Goal: Information Seeking & Learning: Learn about a topic

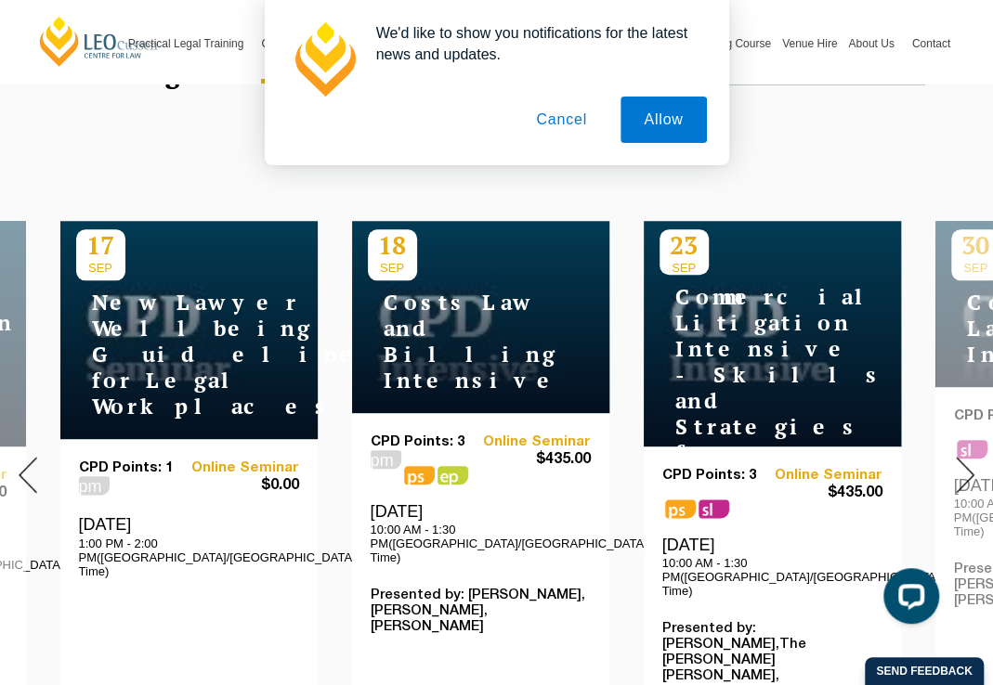
click at [960, 466] on img at bounding box center [965, 475] width 19 height 36
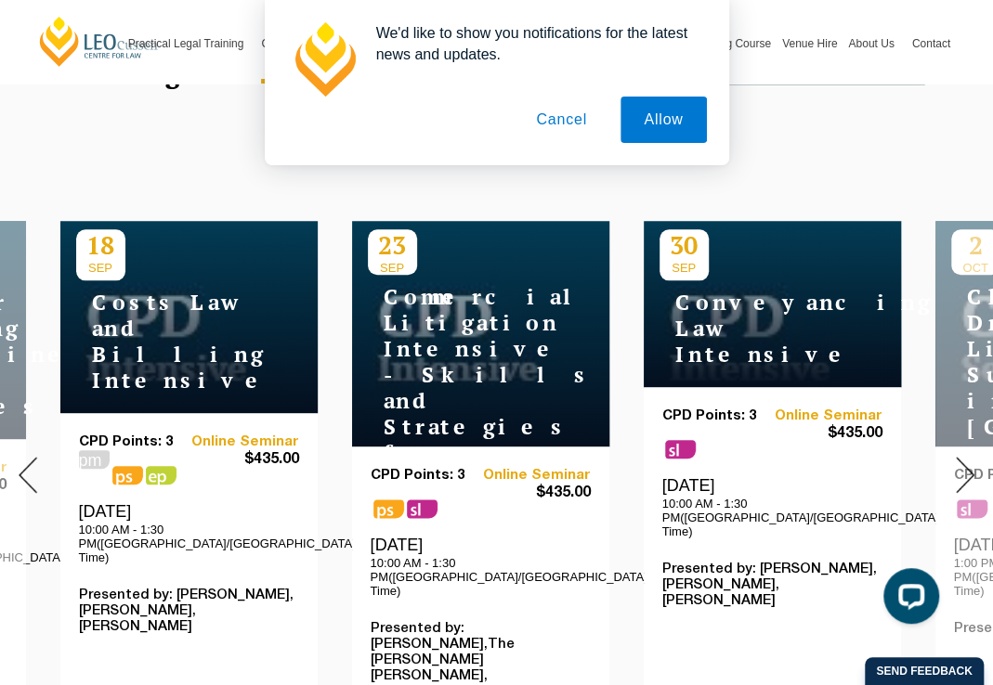
click at [960, 466] on img at bounding box center [965, 475] width 19 height 36
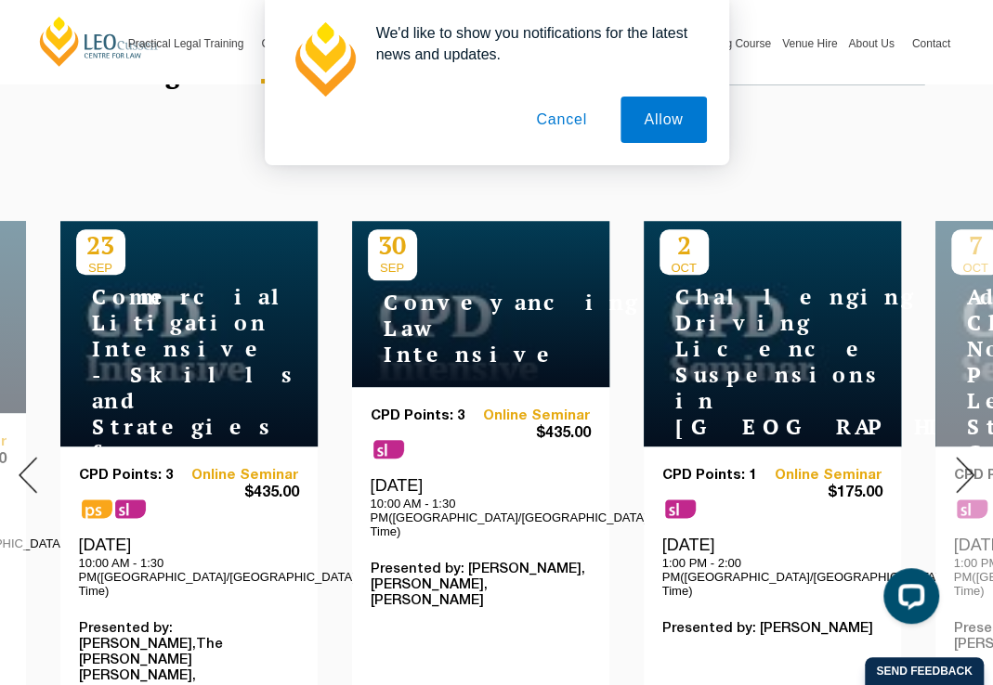
click at [960, 466] on img at bounding box center [965, 475] width 19 height 36
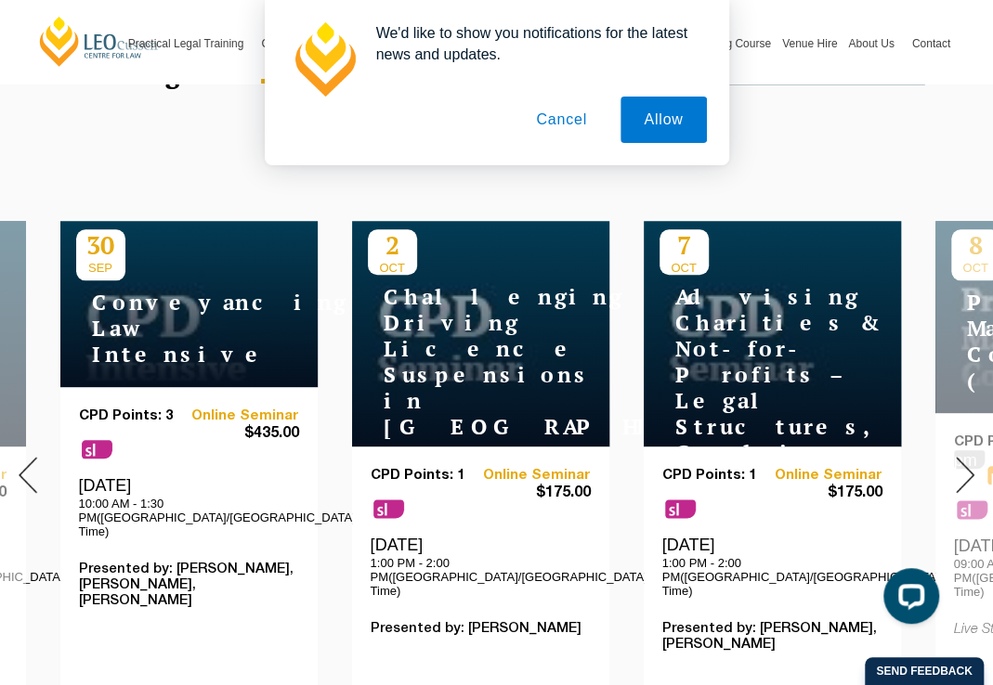
click at [960, 466] on img at bounding box center [965, 475] width 19 height 36
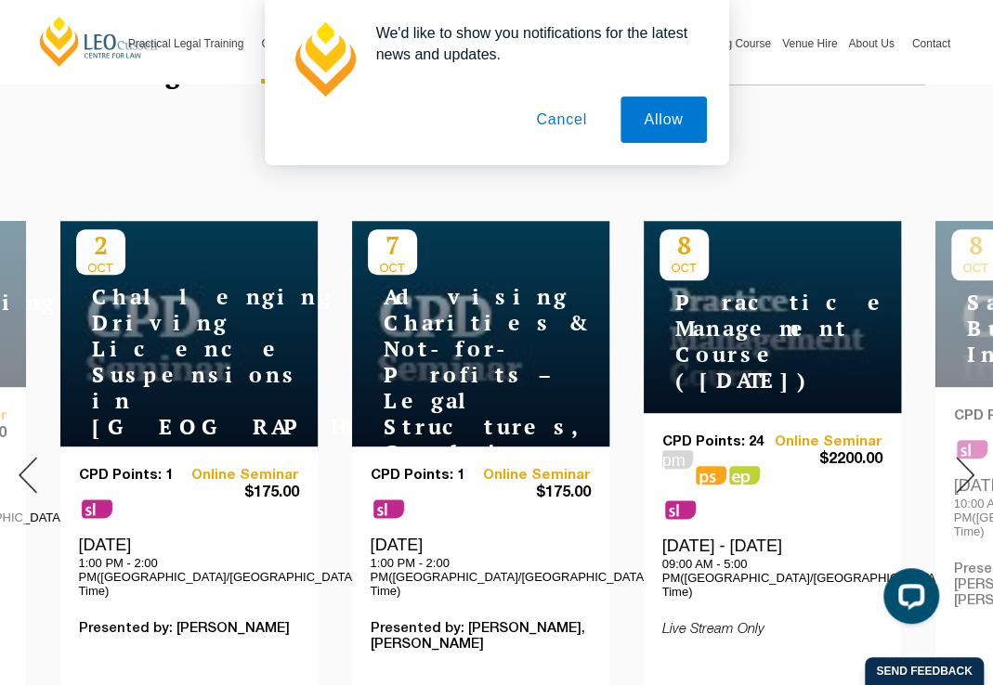
click at [960, 466] on img at bounding box center [965, 475] width 19 height 36
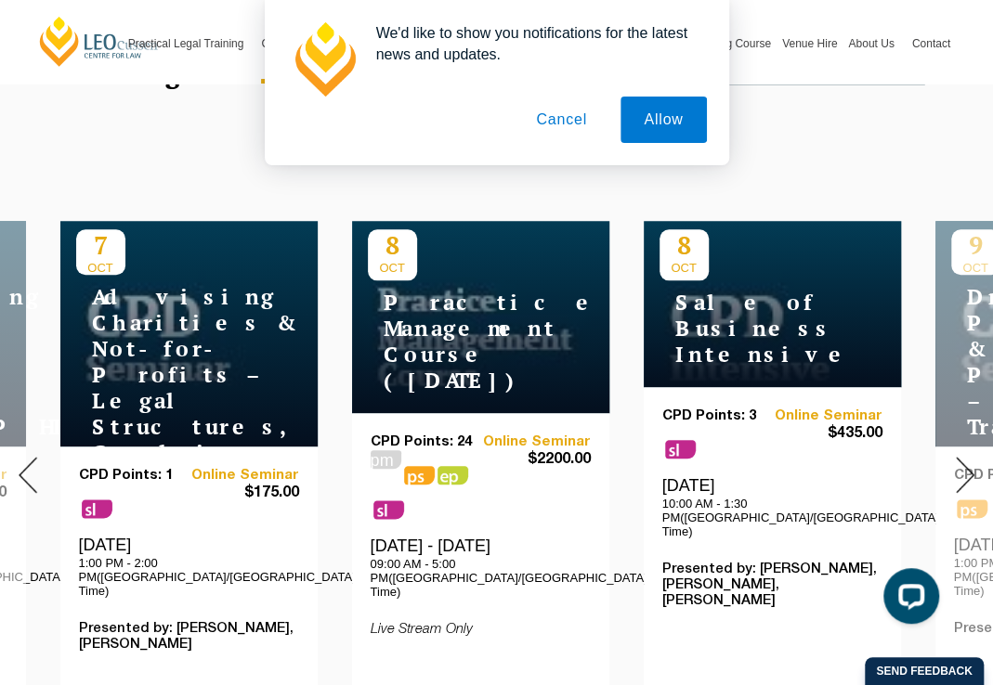
click at [960, 466] on img at bounding box center [965, 475] width 19 height 36
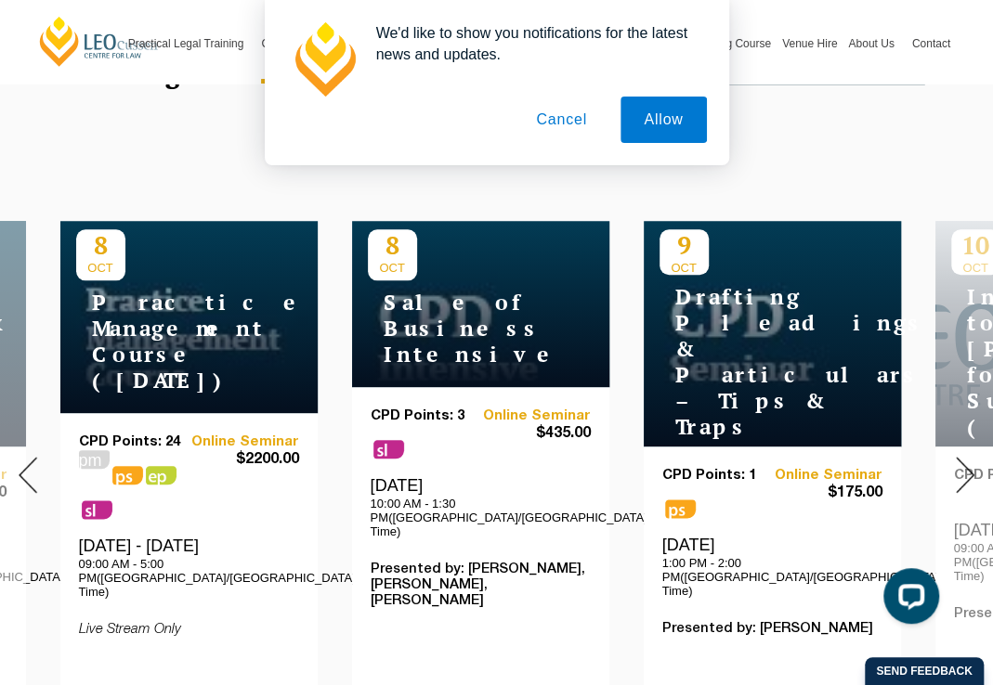
click at [960, 466] on img at bounding box center [965, 475] width 19 height 36
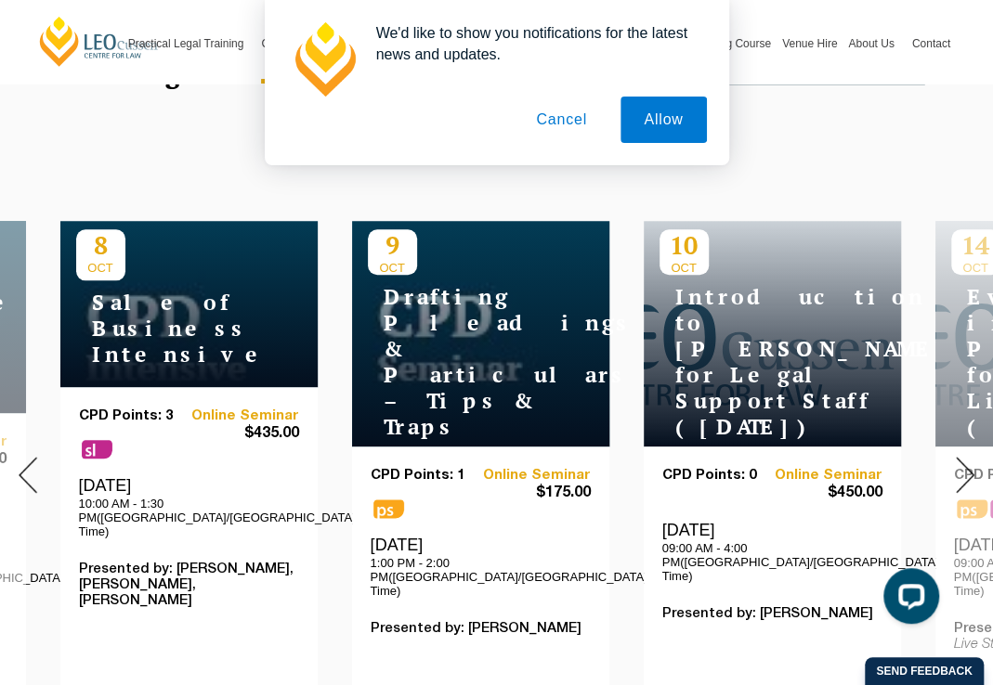
click at [960, 466] on img at bounding box center [965, 475] width 19 height 36
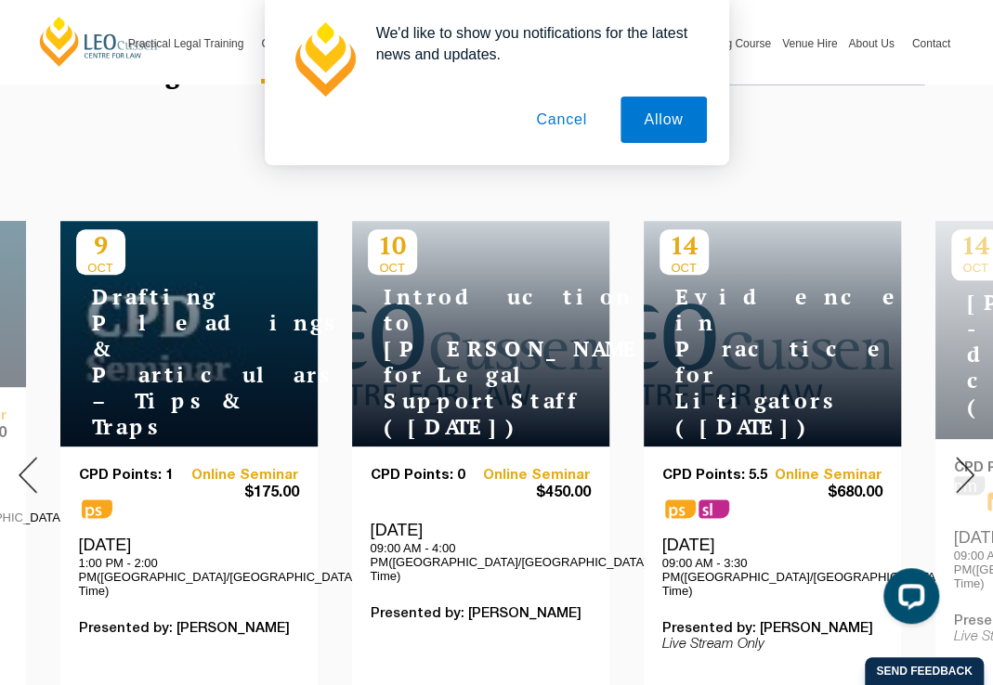
click at [960, 466] on img at bounding box center [965, 475] width 19 height 36
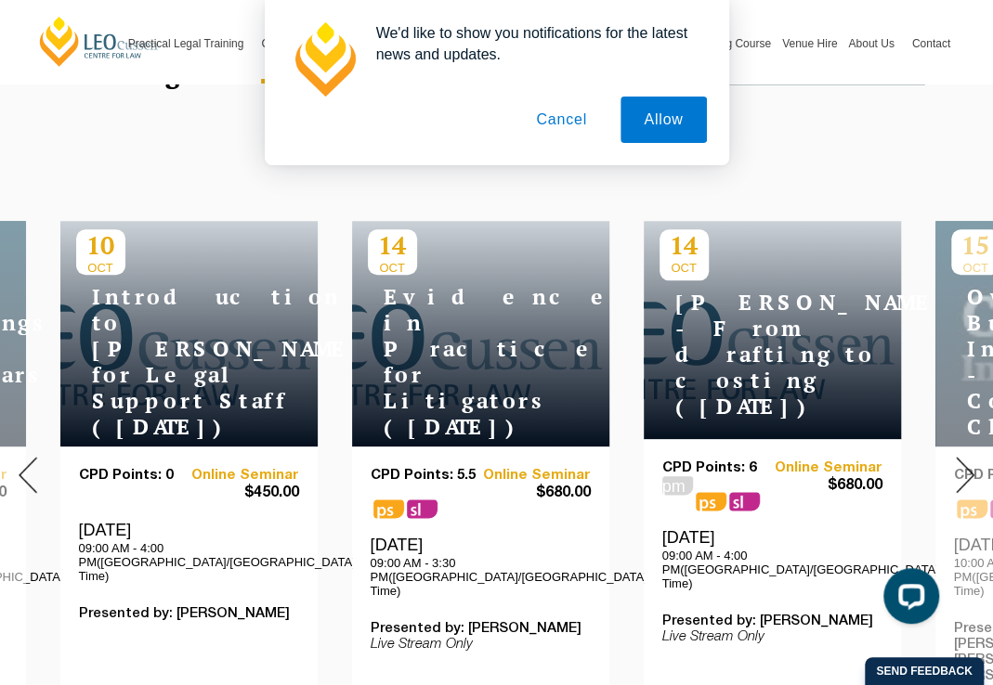
click at [960, 466] on img at bounding box center [965, 475] width 19 height 36
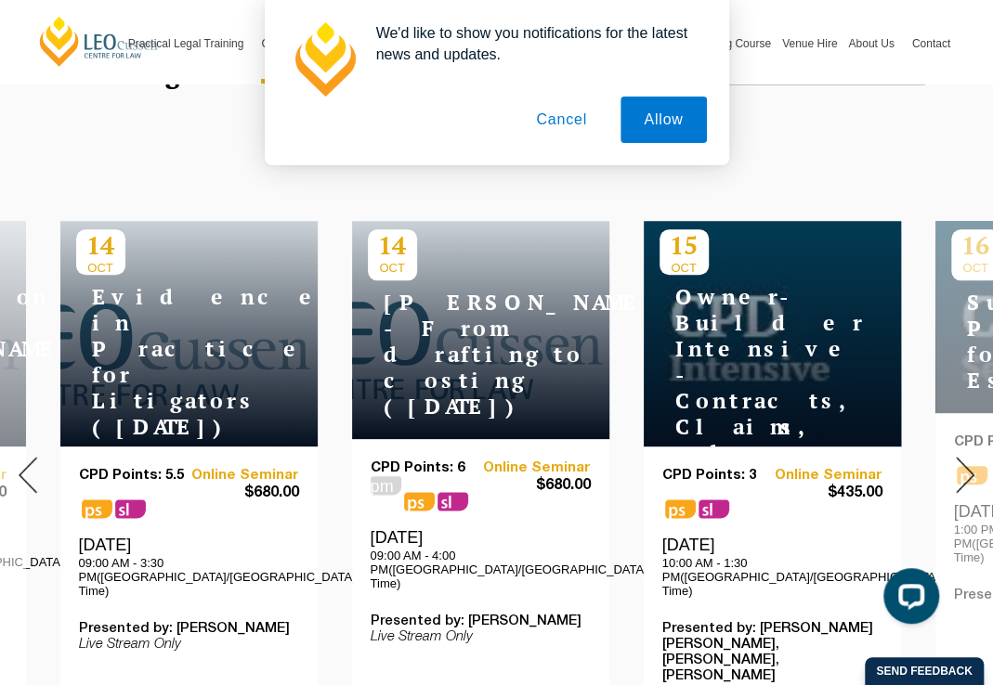
click at [960, 466] on img at bounding box center [965, 475] width 19 height 36
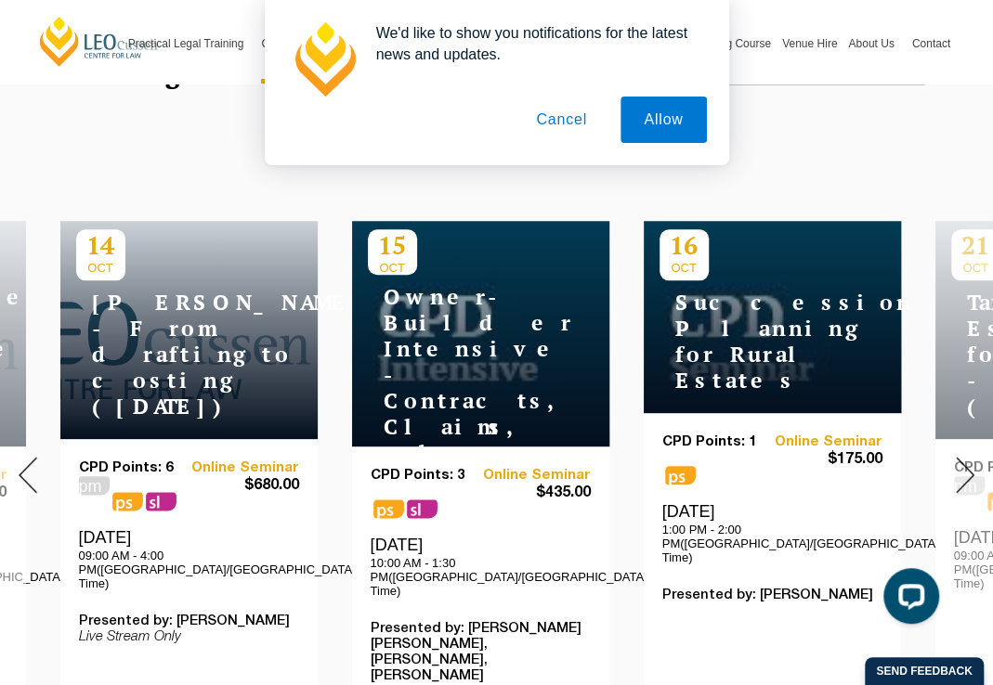
click at [960, 466] on img at bounding box center [965, 475] width 19 height 36
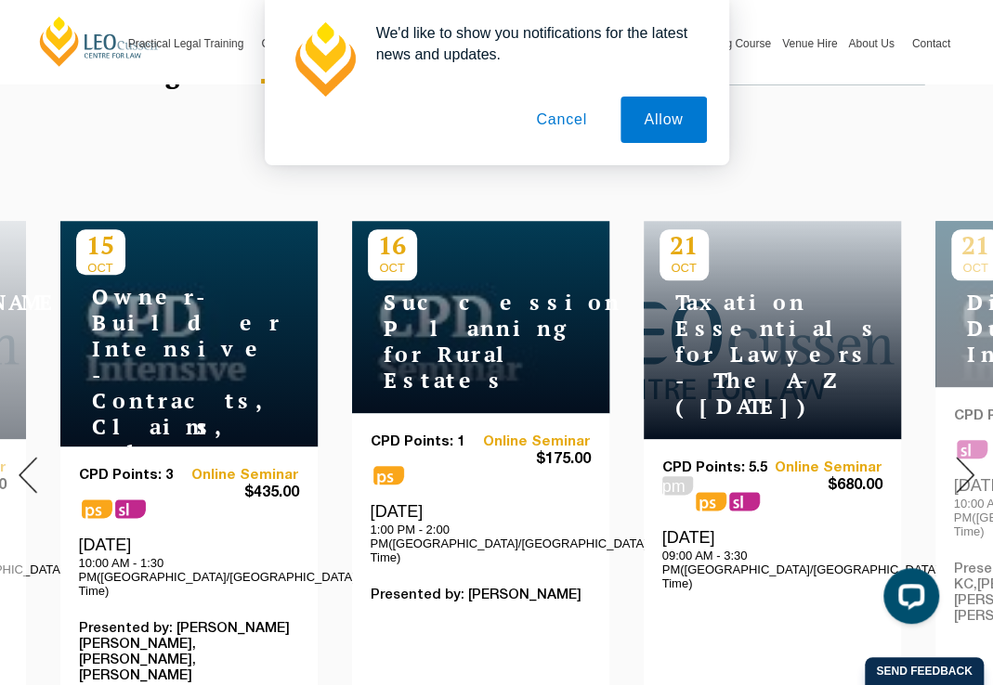
click at [960, 466] on img at bounding box center [965, 475] width 19 height 36
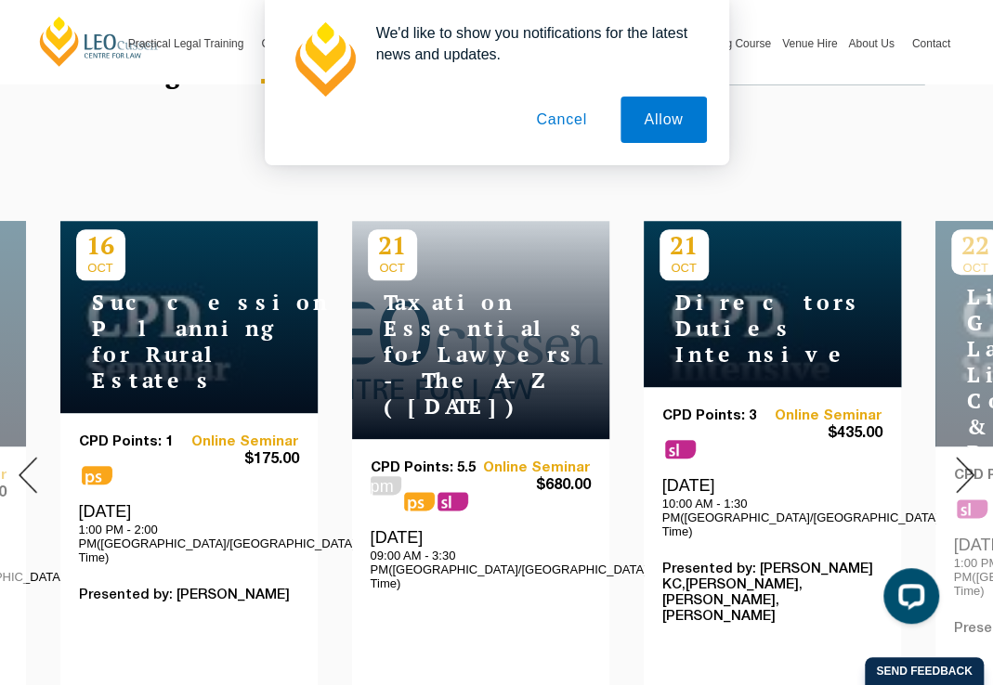
click at [960, 466] on img at bounding box center [965, 475] width 19 height 36
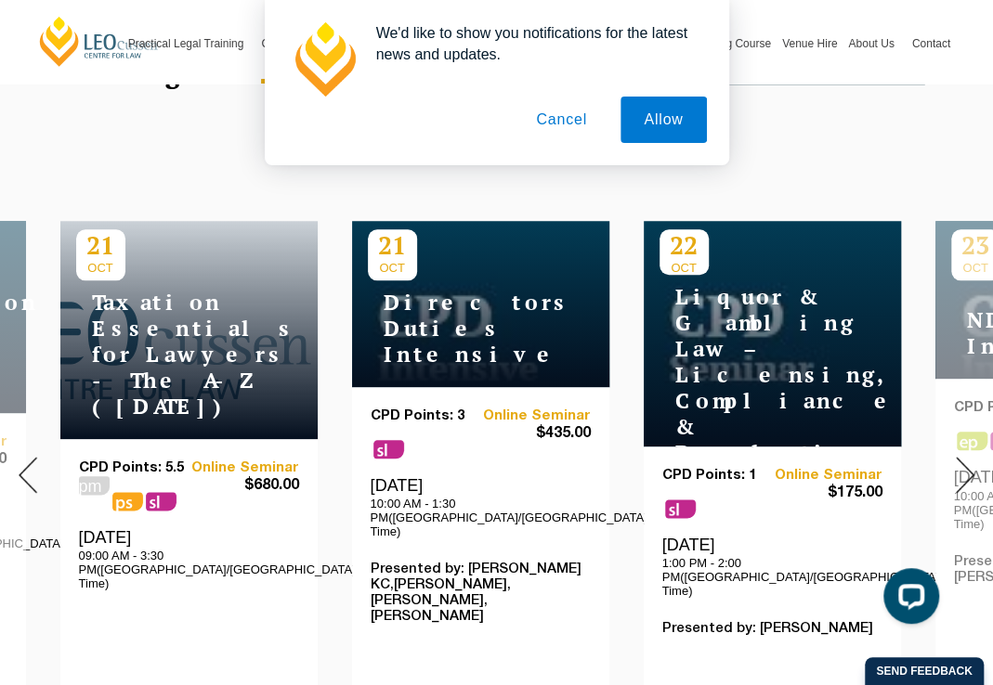
click at [751, 345] on h4 "Liquor & Gambling Law – Licensing, Compliance & Regulations" at bounding box center [772, 375] width 226 height 182
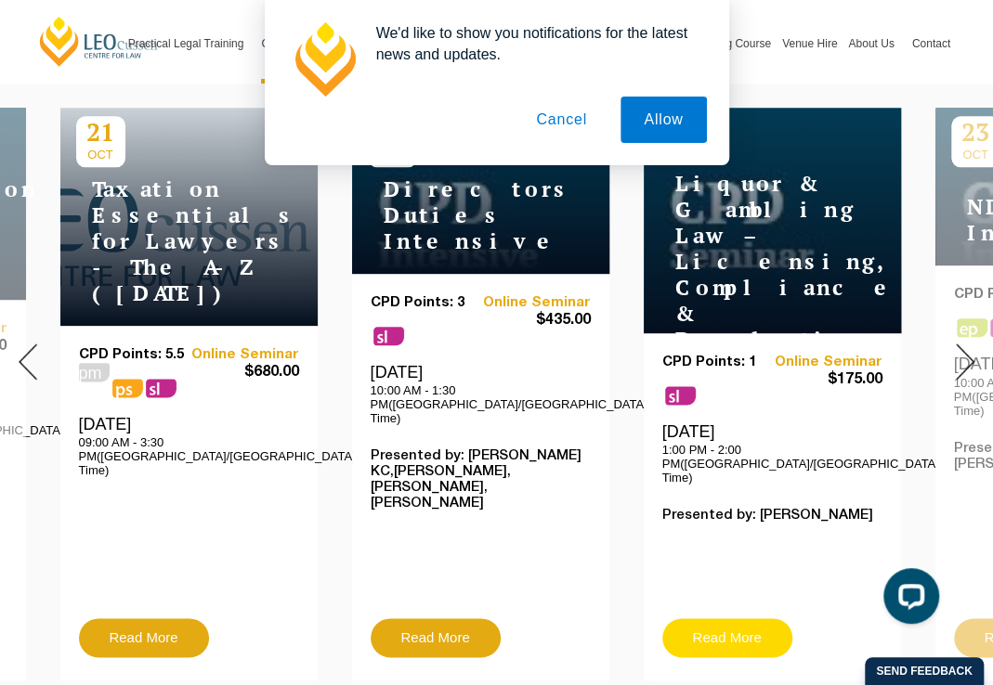
click at [730, 618] on link "Read More" at bounding box center [727, 637] width 130 height 39
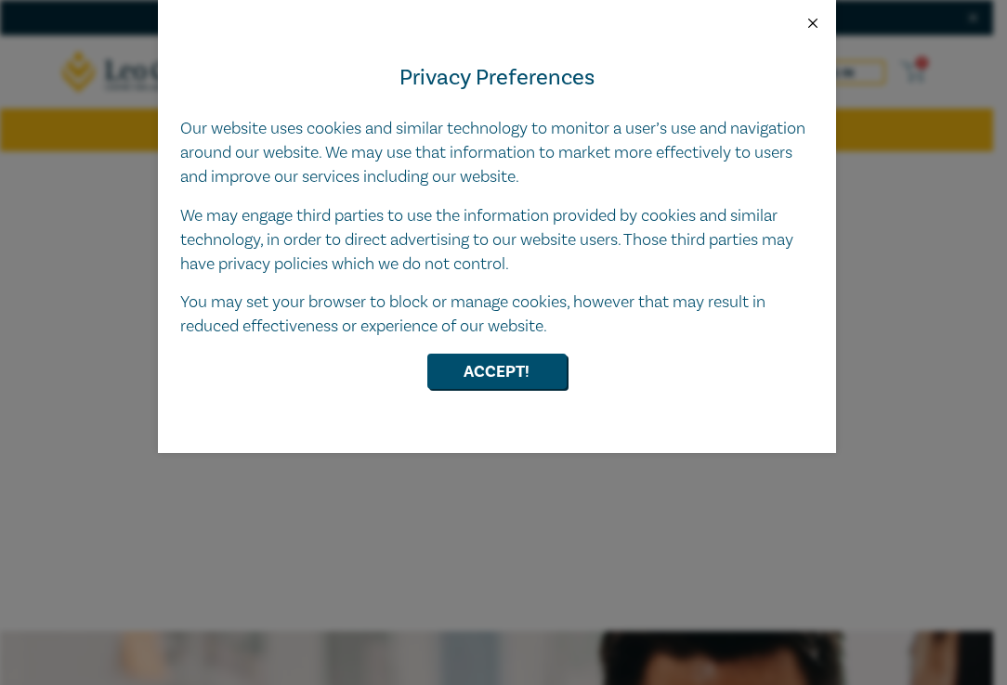
click at [810, 31] on button "Close" at bounding box center [812, 23] width 17 height 17
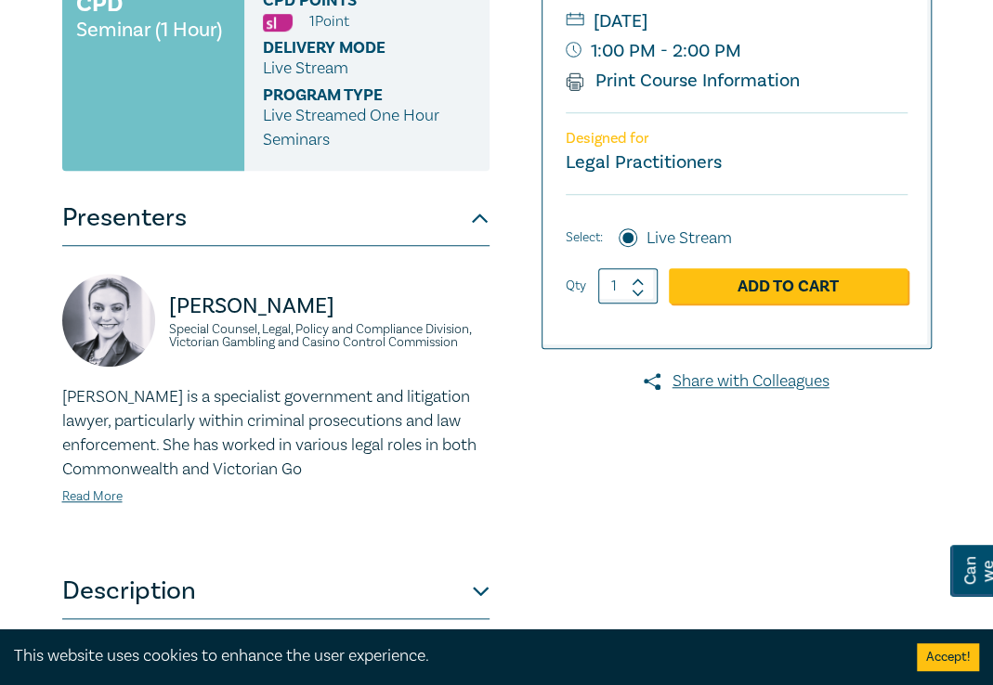
scroll to position [485, 0]
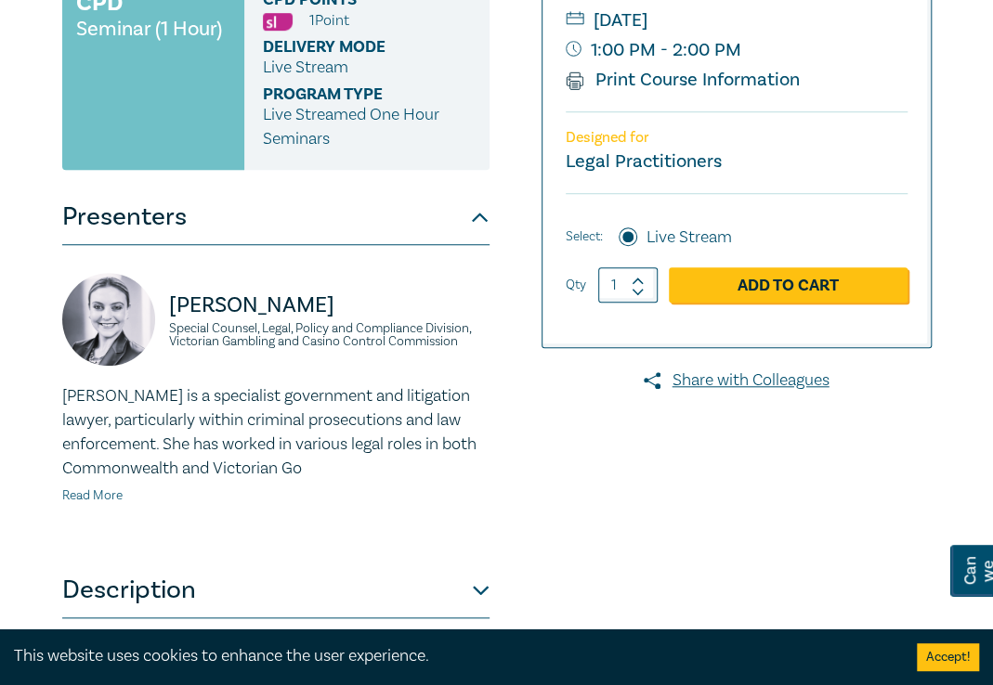
click at [108, 494] on link "Read More" at bounding box center [92, 496] width 60 height 17
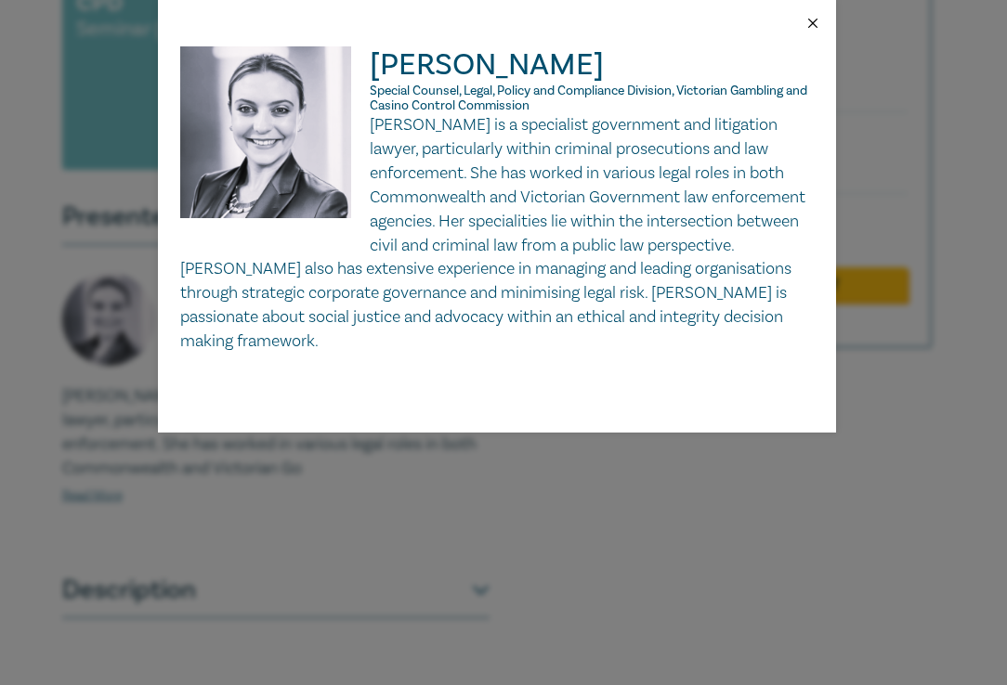
click at [812, 20] on button "Close" at bounding box center [812, 23] width 17 height 17
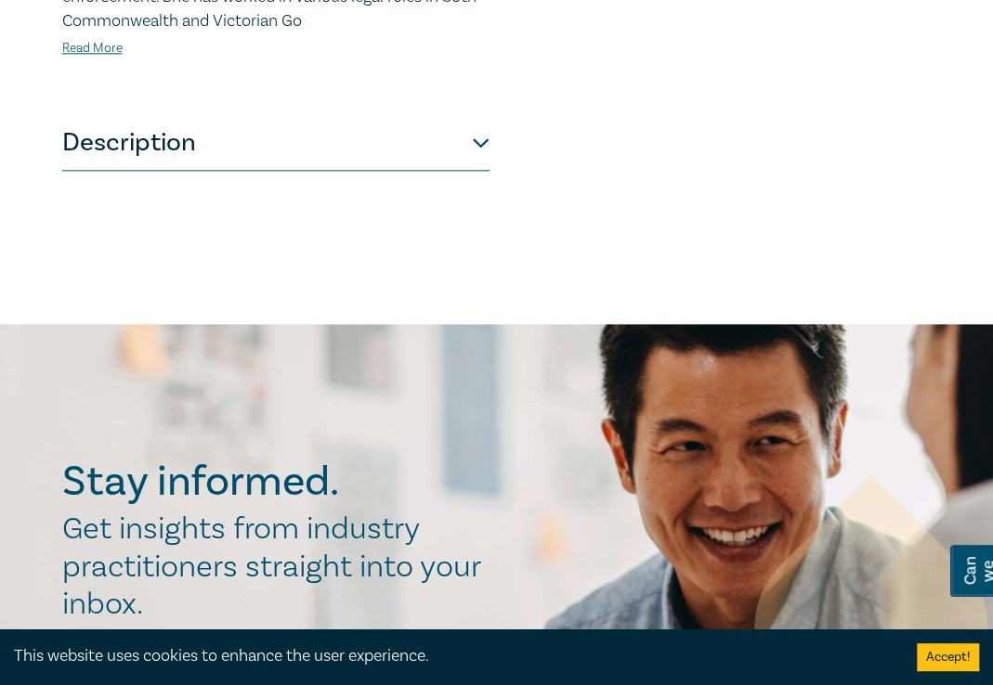
scroll to position [938, 0]
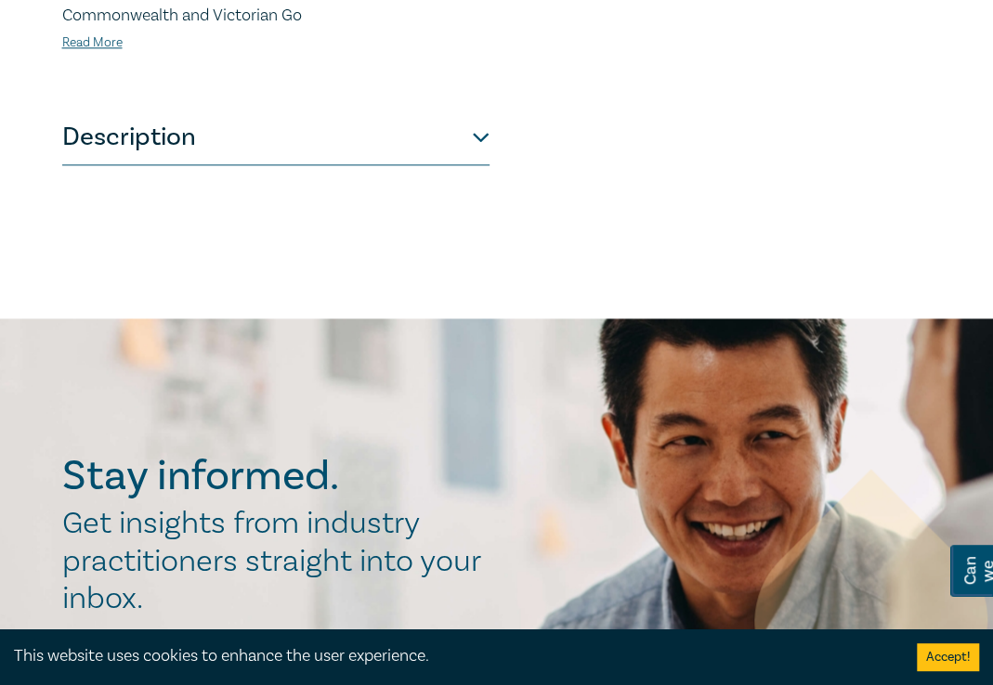
click at [484, 140] on button "Description" at bounding box center [275, 138] width 427 height 56
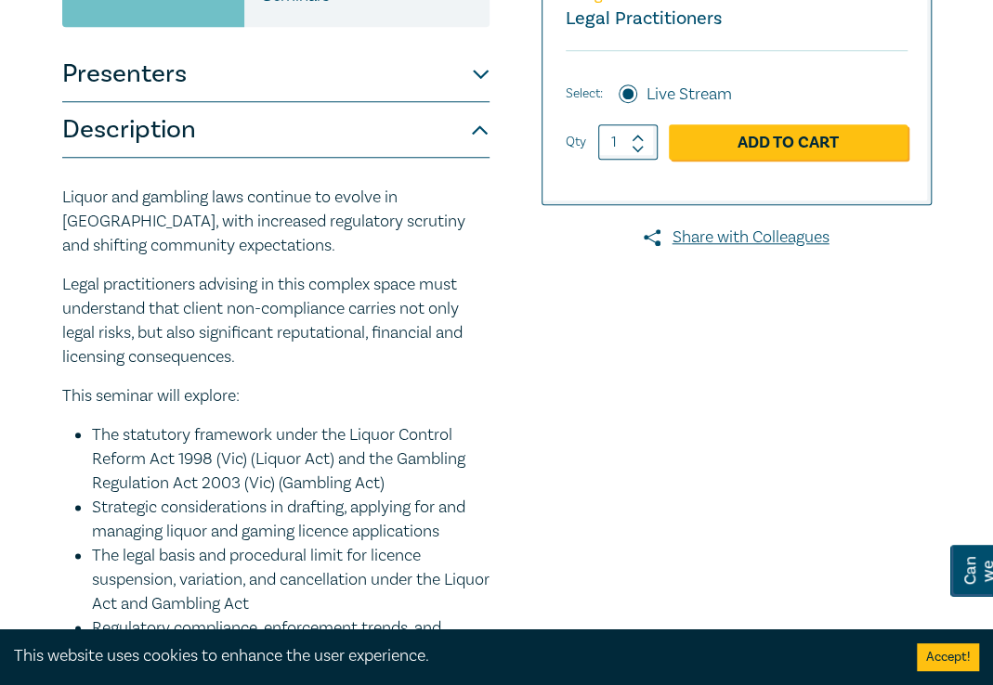
scroll to position [629, 0]
